Goal: Task Accomplishment & Management: Manage account settings

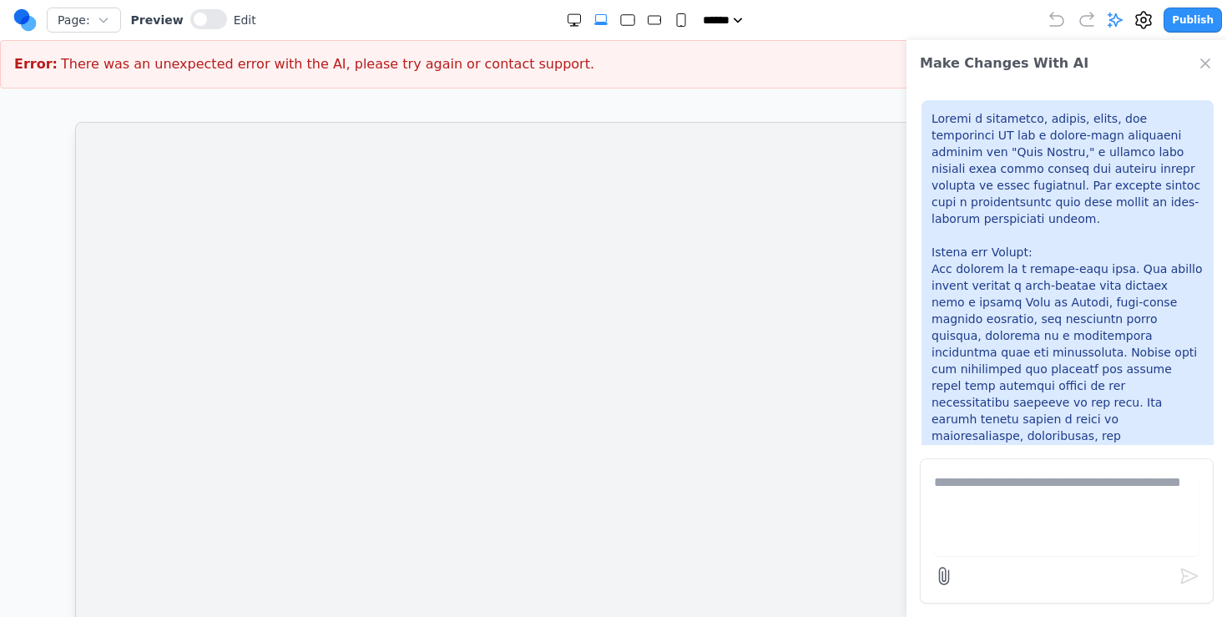
scroll to position [5848, 0]
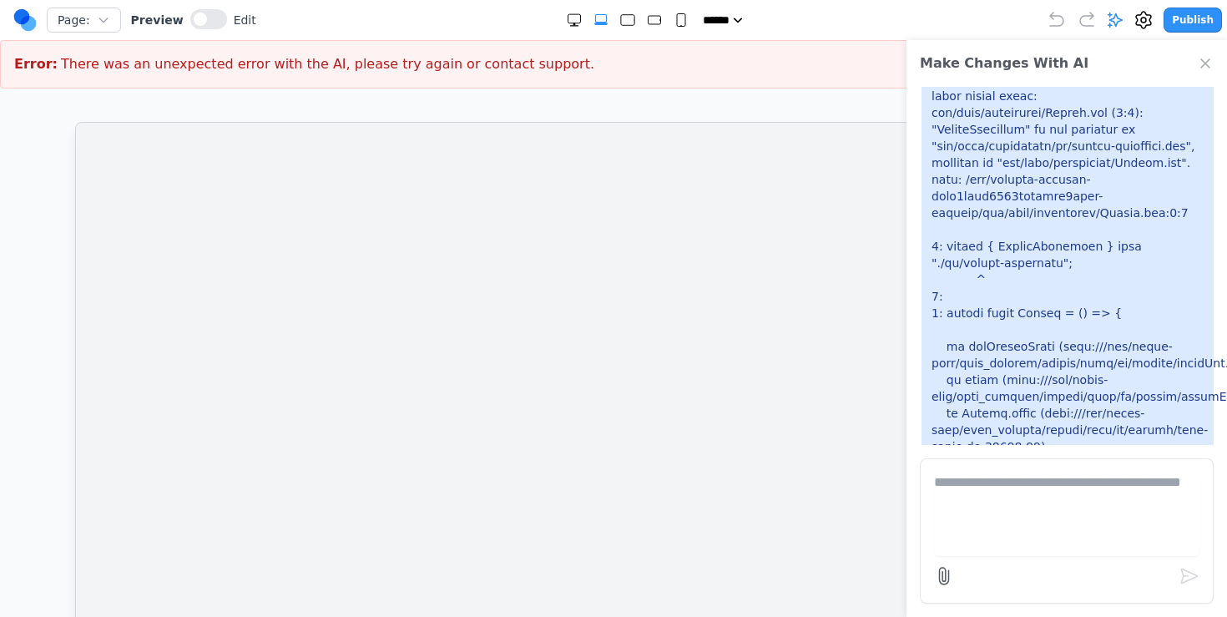
click at [462, 261] on iframe at bounding box center [613, 377] width 1077 height 510
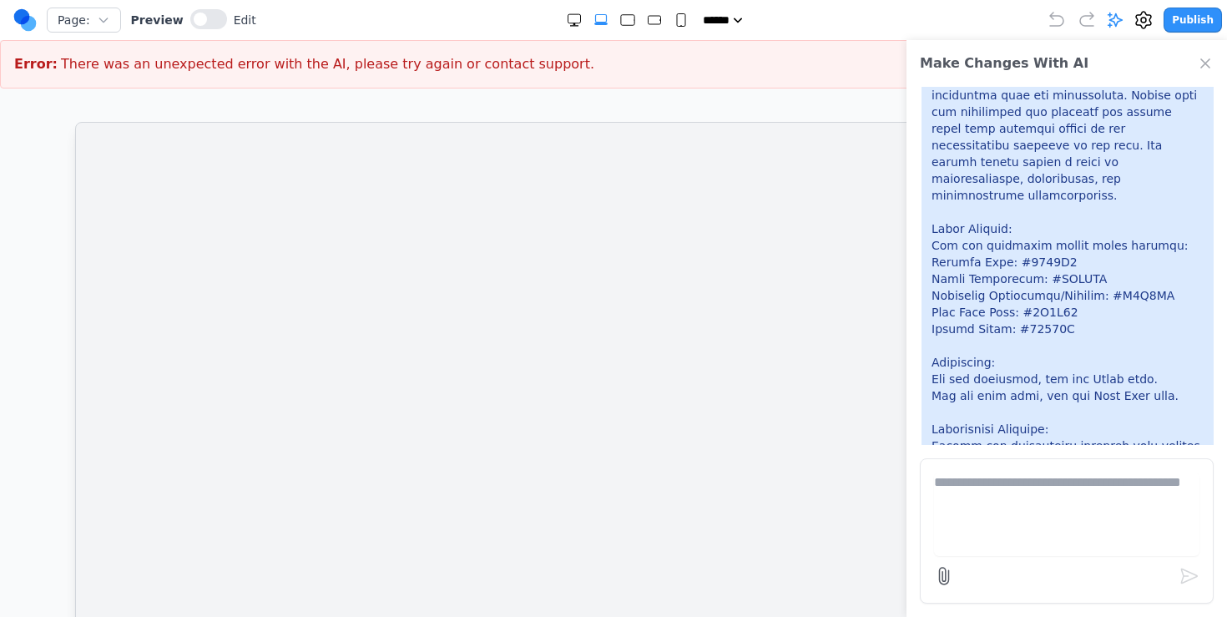
scroll to position [0, 0]
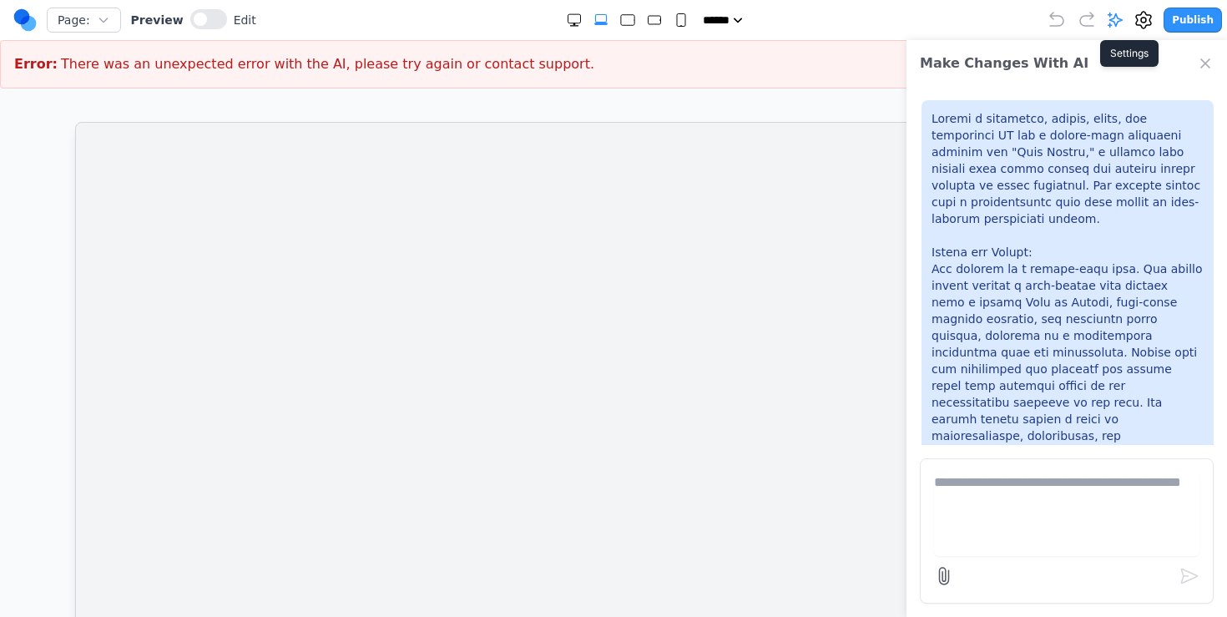
click at [1146, 19] on icon at bounding box center [1143, 20] width 5 height 5
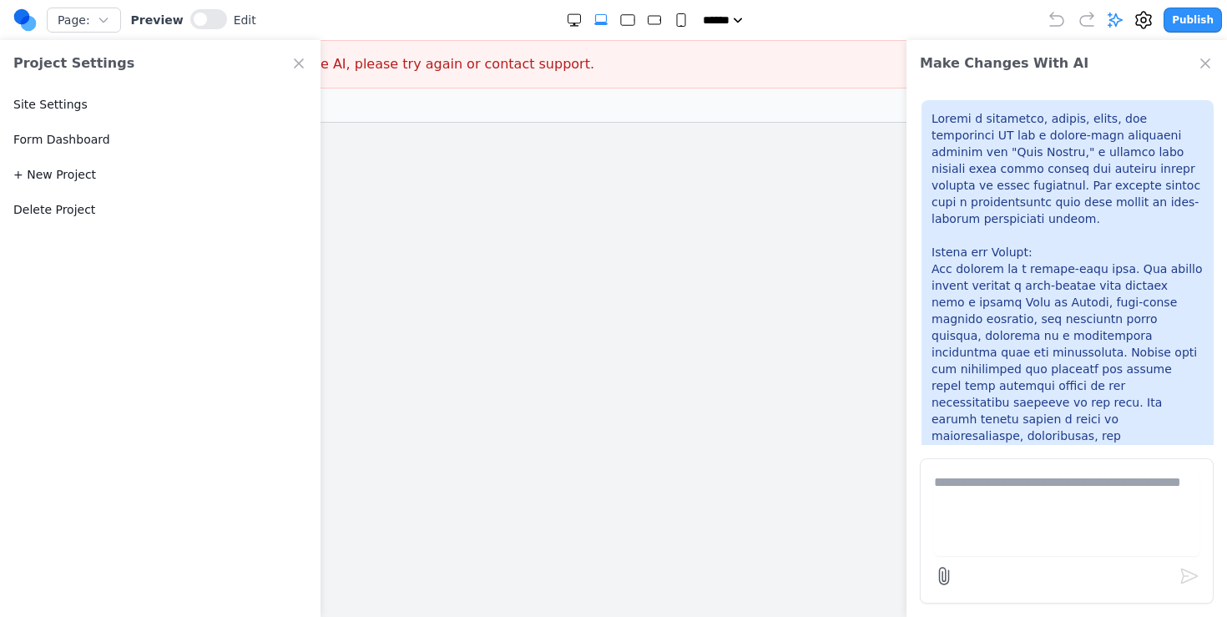
click at [84, 209] on button "Delete Project" at bounding box center [54, 209] width 82 height 17
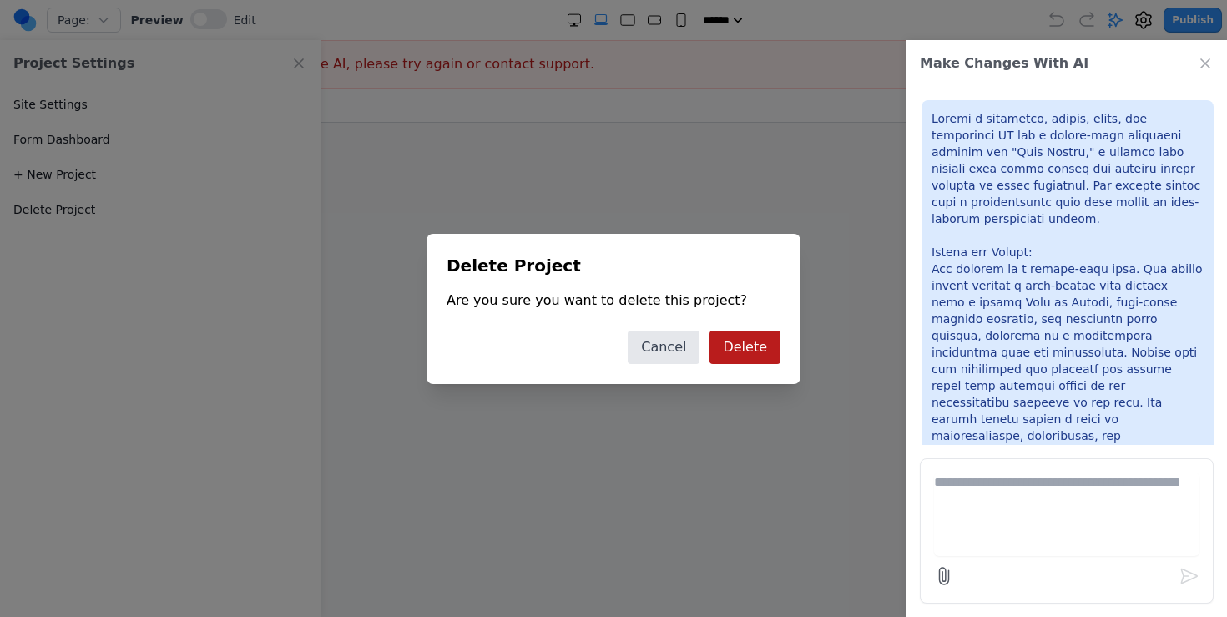
click at [763, 346] on button "Delete" at bounding box center [744, 346] width 71 height 33
